Goal: Task Accomplishment & Management: Manage account settings

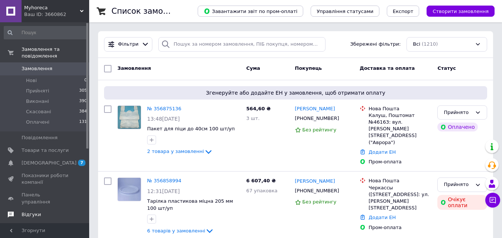
click at [35, 211] on span "Відгуки" at bounding box center [31, 214] width 19 height 7
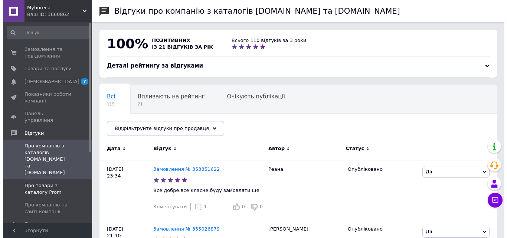
scroll to position [109, 0]
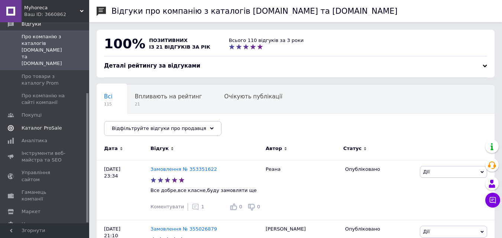
click at [45, 125] on span "Каталог ProSale" at bounding box center [42, 128] width 40 height 7
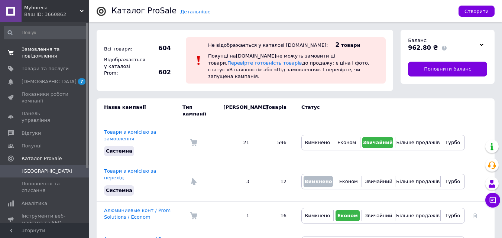
click at [41, 50] on span "Замовлення та повідомлення" at bounding box center [45, 52] width 47 height 13
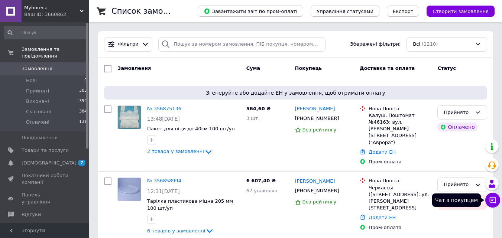
click at [490, 200] on icon at bounding box center [492, 200] width 6 height 6
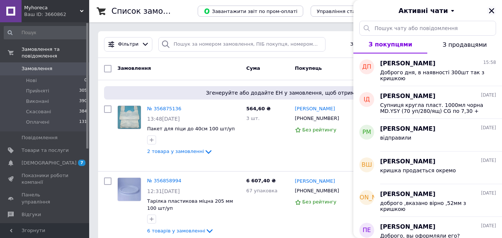
click at [491, 11] on icon "Закрити" at bounding box center [491, 10] width 5 height 5
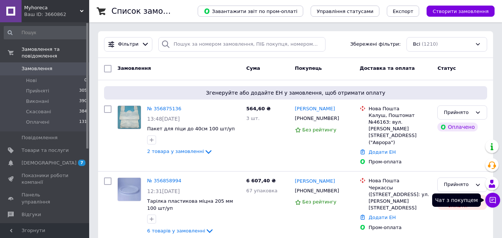
click at [492, 203] on icon at bounding box center [492, 199] width 7 height 7
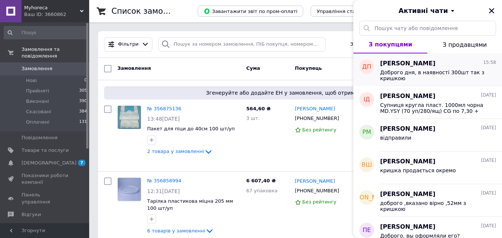
click at [436, 76] on span "Доброго дня, в наявності 300шт так з кришкою" at bounding box center [432, 75] width 105 height 12
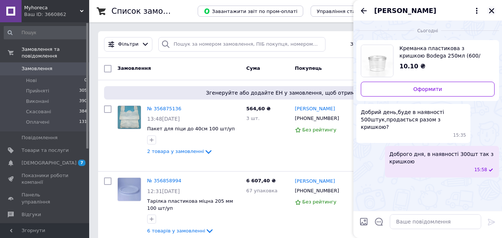
click at [493, 10] on icon "Закрити" at bounding box center [491, 10] width 7 height 7
